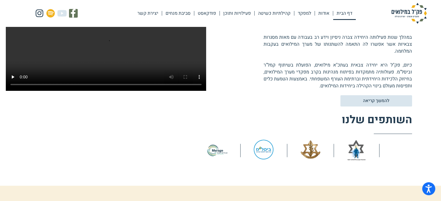
scroll to position [232, 0]
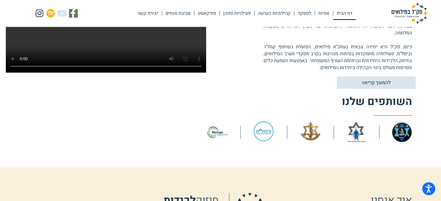
click at [369, 80] on span "להמשך קריאה" at bounding box center [376, 82] width 29 height 5
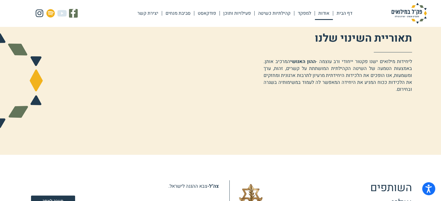
scroll to position [464, 0]
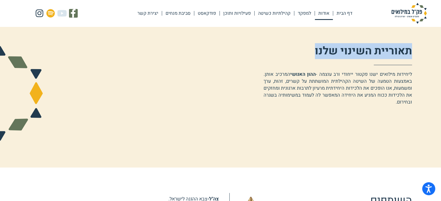
drag, startPoint x: 411, startPoint y: 50, endPoint x: 313, endPoint y: 58, distance: 98.0
click at [313, 58] on h2 "תאוריית השינוי שלנו" at bounding box center [312, 51] width 199 height 16
copy span "תאוריית השינוי שלנו"
